Goal: Transaction & Acquisition: Purchase product/service

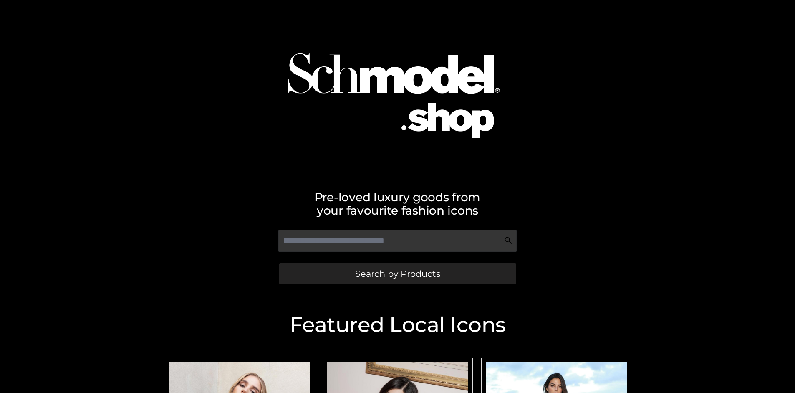
click at [397, 273] on span "Search by Products" at bounding box center [397, 273] width 85 height 9
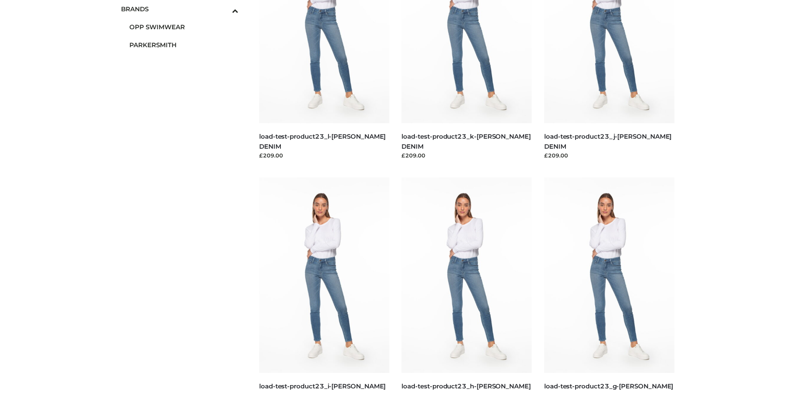
click at [184, 45] on span "PARKERSMITH" at bounding box center [183, 45] width 109 height 10
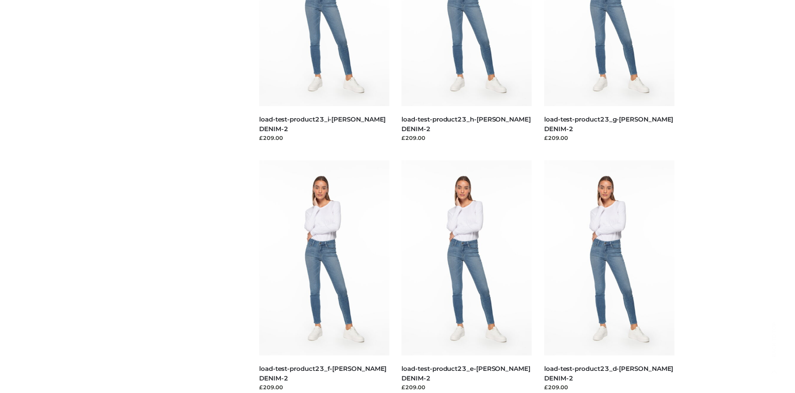
click at [466, 276] on img at bounding box center [466, 257] width 130 height 195
click at [609, 276] on img at bounding box center [609, 257] width 130 height 195
click at [324, 276] on img at bounding box center [324, 257] width 130 height 195
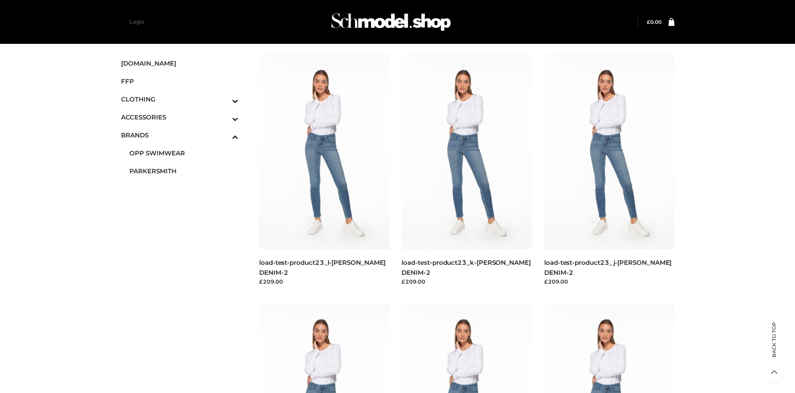
click at [224, 117] on icon "Toggle Submenu" at bounding box center [191, 119] width 93 height 10
click at [184, 153] on span "JEWELRY" at bounding box center [183, 153] width 109 height 10
click at [466, 170] on img at bounding box center [466, 151] width 130 height 195
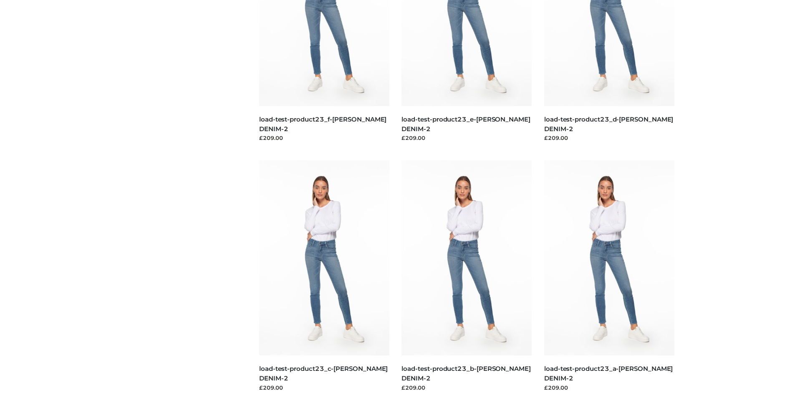
click at [324, 276] on img at bounding box center [324, 257] width 130 height 195
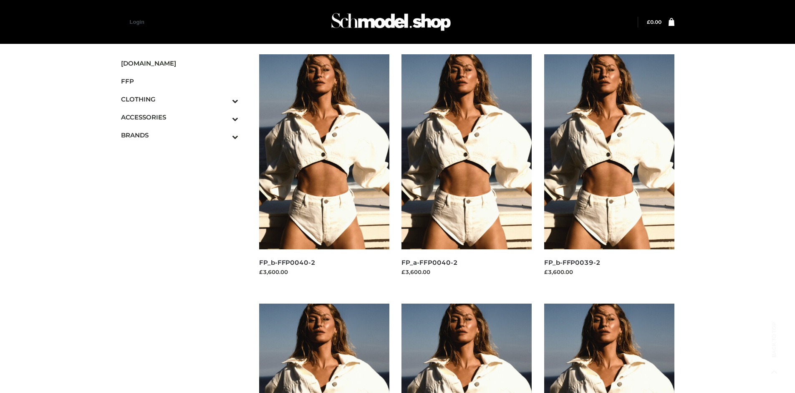
scroll to position [393, 0]
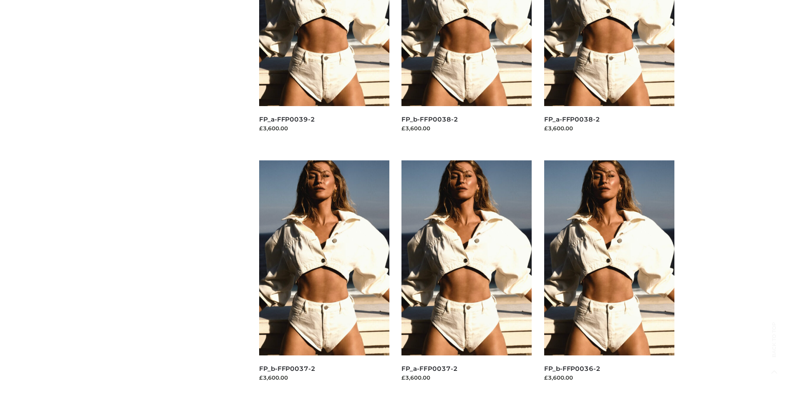
click at [609, 276] on img at bounding box center [609, 257] width 130 height 195
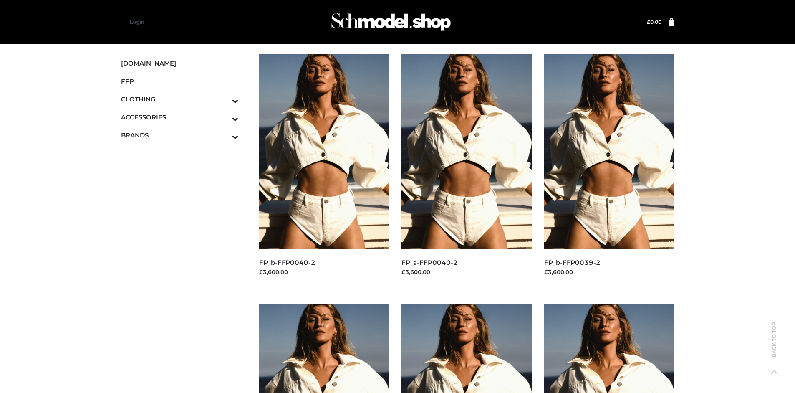
click at [324, 170] on img at bounding box center [324, 151] width 130 height 195
click at [609, 170] on img at bounding box center [609, 151] width 130 height 195
click at [224, 99] on icon "Toggle Submenu" at bounding box center [191, 101] width 93 height 10
click at [184, 153] on span "BOTTOMS" at bounding box center [183, 153] width 109 height 10
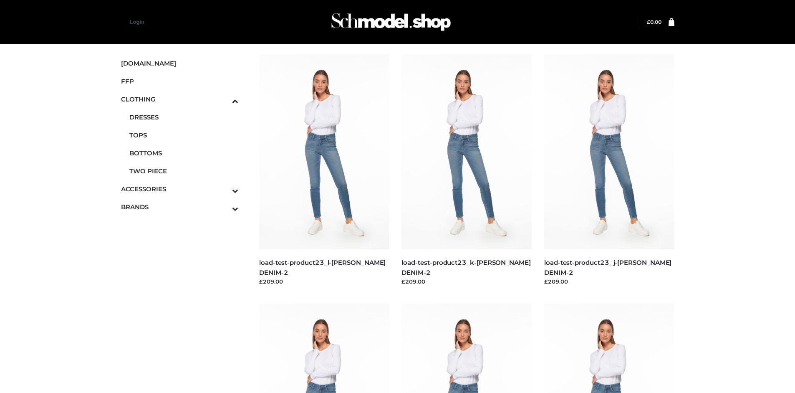
scroll to position [642, 0]
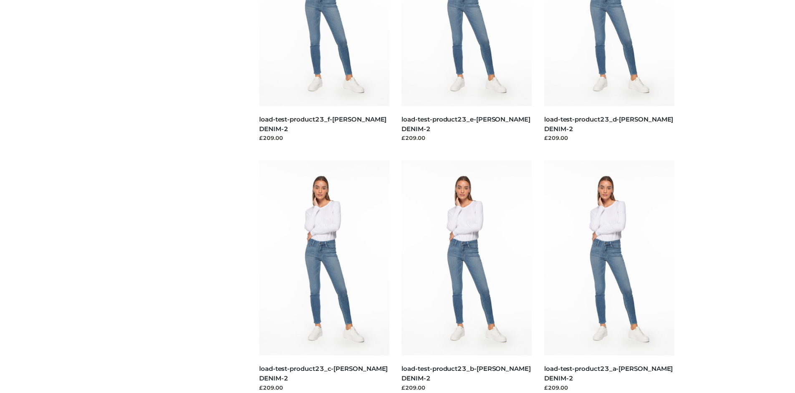
click at [324, 276] on img at bounding box center [324, 257] width 130 height 195
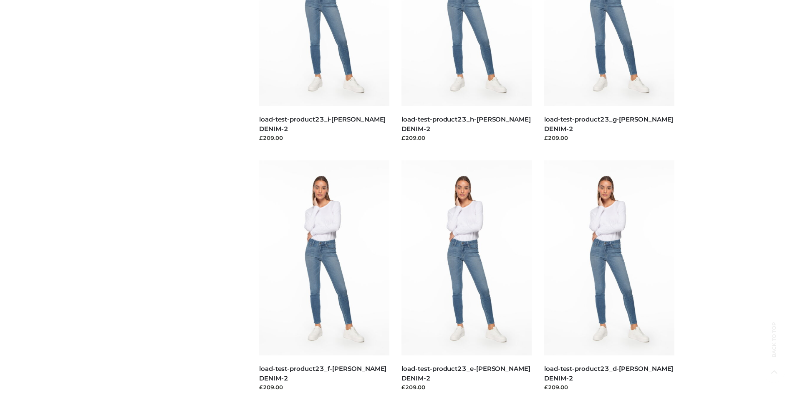
click at [324, 276] on img at bounding box center [324, 257] width 130 height 195
click at [466, 276] on img at bounding box center [466, 257] width 130 height 195
